Goal: Task Accomplishment & Management: Manage account settings

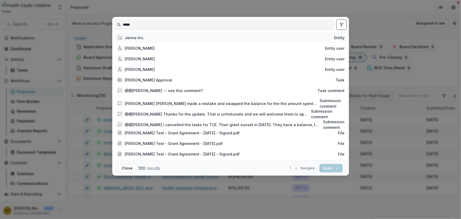
type input "*****"
click at [139, 38] on div "Jenna Inc." at bounding box center [135, 38] width 20 height 6
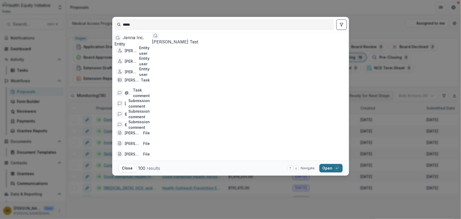
click at [324, 165] on button "Open with enter key" at bounding box center [331, 168] width 23 height 8
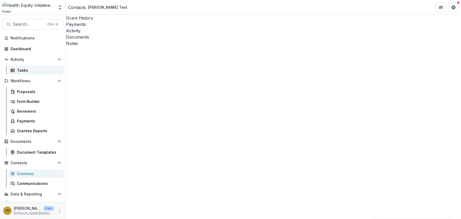
click at [25, 71] on div "Tasks" at bounding box center [38, 70] width 43 height 6
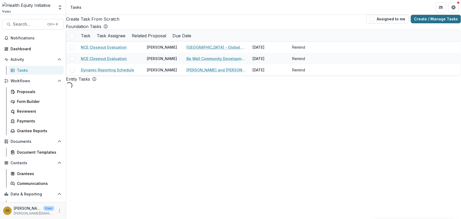
click at [442, 20] on link "Create / Manage Tasks" at bounding box center [436, 19] width 50 height 8
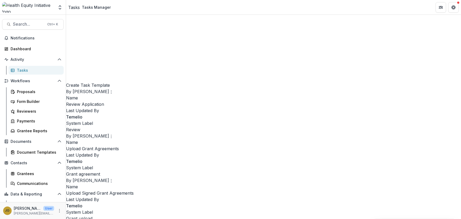
scroll to position [269, 0]
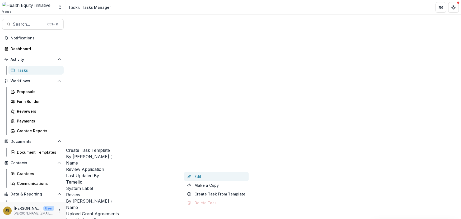
click at [199, 177] on link "Edit" at bounding box center [216, 176] width 65 height 9
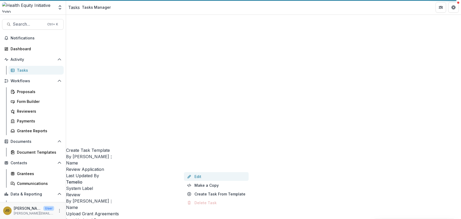
click at [196, 177] on link "Edit" at bounding box center [216, 176] width 65 height 9
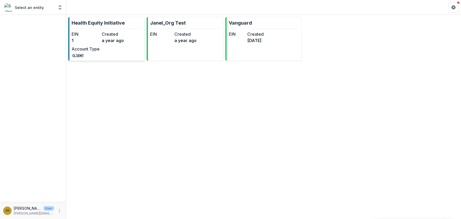
click at [104, 21] on p "Health Equity Initiative" at bounding box center [98, 22] width 53 height 7
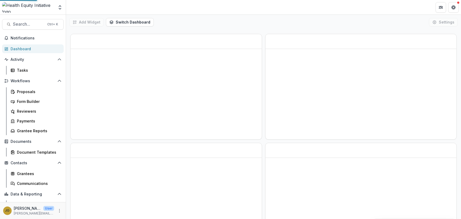
click at [104, 21] on div "Add Widget Switch Dashboard New Dashboard" at bounding box center [111, 22] width 85 height 8
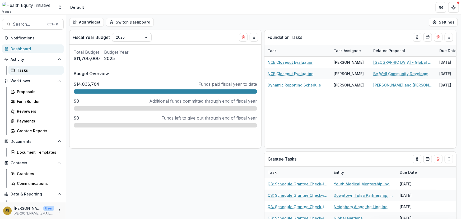
click at [21, 71] on div "Tasks" at bounding box center [38, 70] width 43 height 6
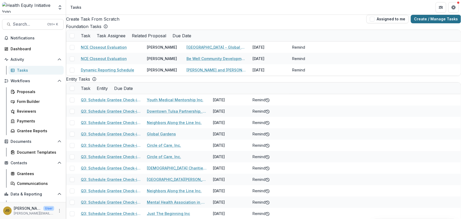
click at [424, 22] on link "Create / Manage Tasks" at bounding box center [436, 19] width 50 height 8
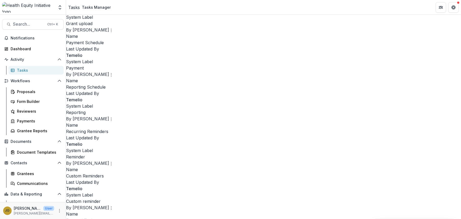
scroll to position [334, 0]
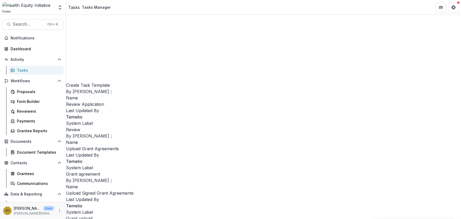
click at [207, 107] on p "Terms Sheet Signature" at bounding box center [263, 104] width 395 height 6
click at [197, 113] on link "Edit" at bounding box center [216, 111] width 65 height 9
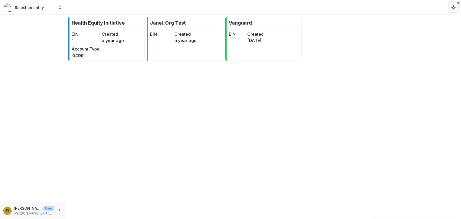
click at [228, 144] on div "Health Equity Initiative EIN 1 Created a year ago Account Type CLIENT Janel_Org…" at bounding box center [263, 117] width 395 height 204
click at [106, 21] on p "Health Equity Initiative" at bounding box center [98, 22] width 53 height 7
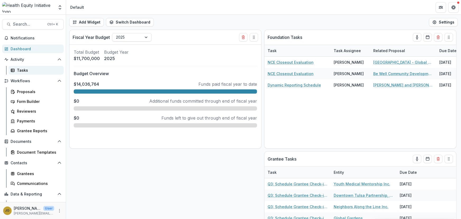
click at [25, 70] on div "Tasks" at bounding box center [38, 70] width 43 height 6
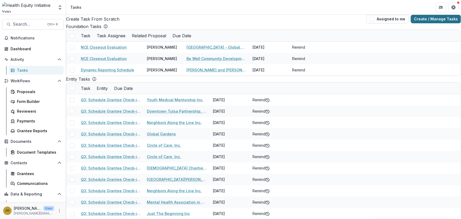
click at [423, 22] on link "Create / Manage Tasks" at bounding box center [436, 19] width 50 height 8
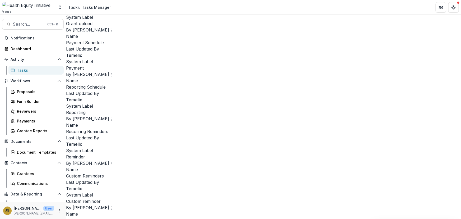
scroll to position [334, 0]
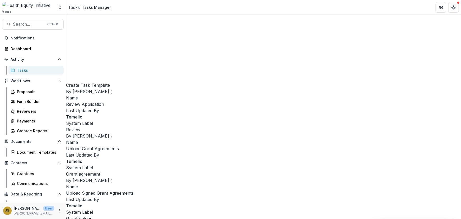
click at [198, 112] on link "Edit" at bounding box center [216, 111] width 65 height 9
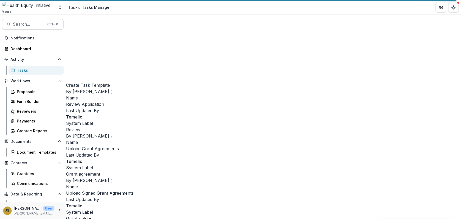
click at [198, 113] on link "Edit" at bounding box center [216, 111] width 65 height 9
